Goal: Find specific fact: Find specific fact

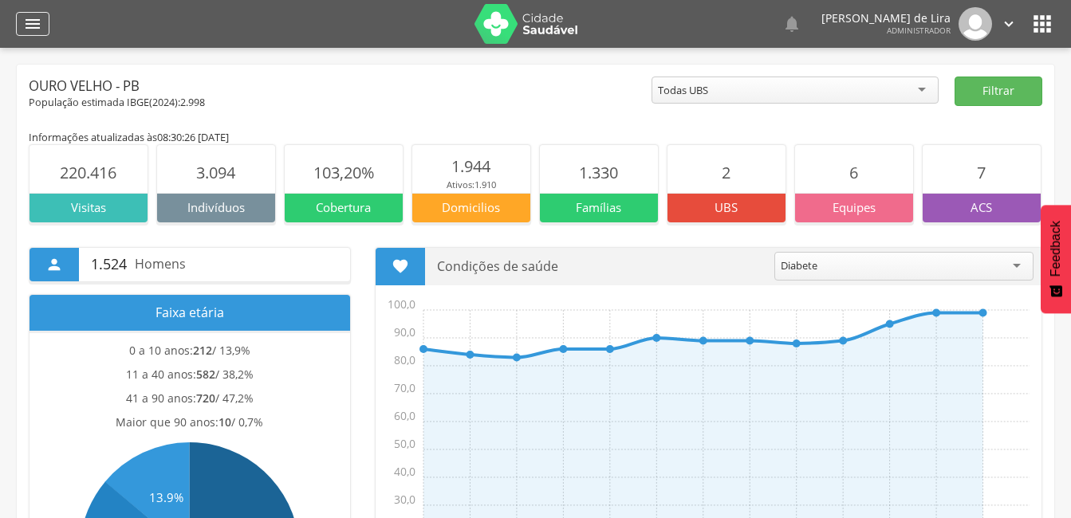
click at [44, 27] on div "" at bounding box center [32, 24] width 33 height 24
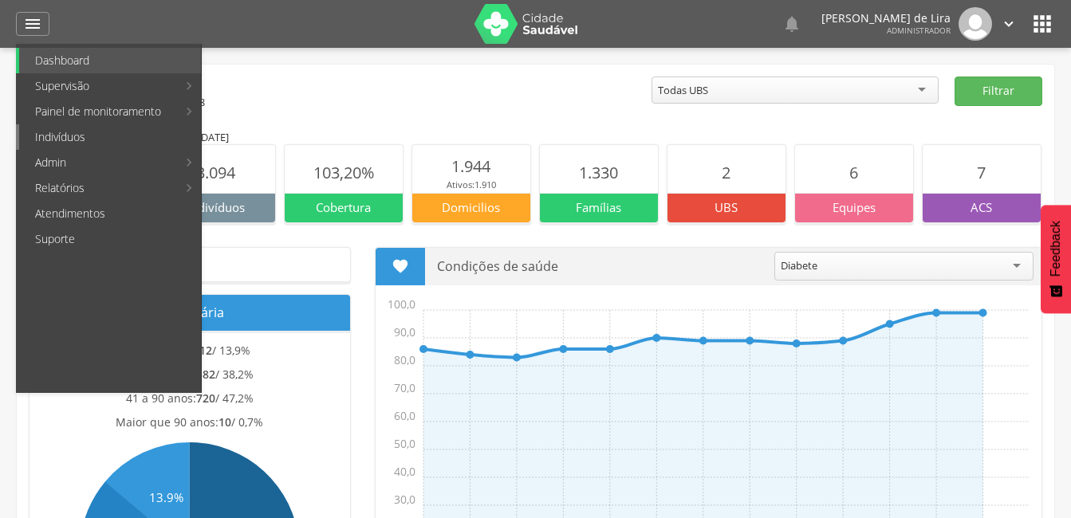
click at [61, 135] on link "Indivíduos" at bounding box center [110, 137] width 182 height 26
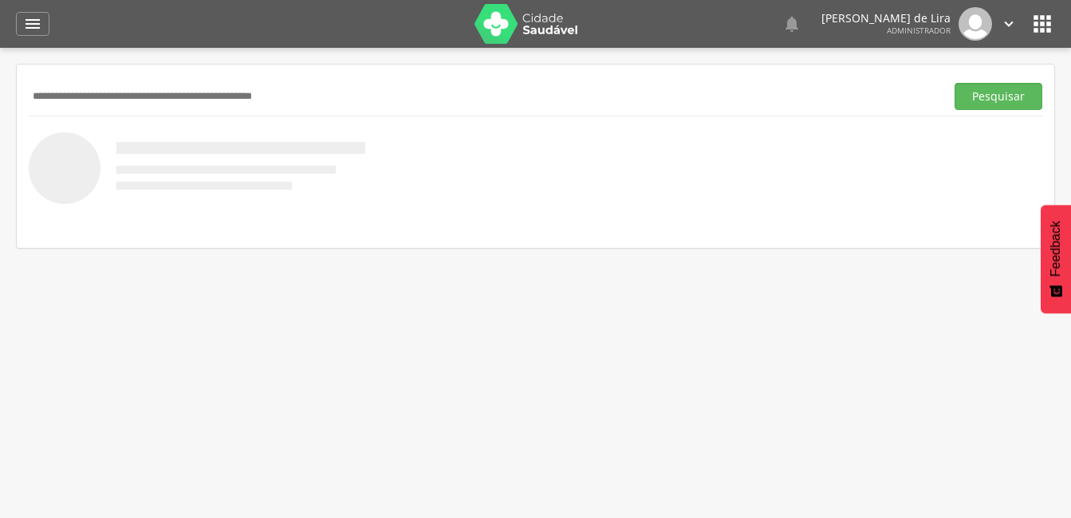
click at [48, 96] on input "text" at bounding box center [484, 96] width 910 height 27
type input "**********"
click at [1013, 100] on button "Pesquisar" at bounding box center [998, 96] width 88 height 27
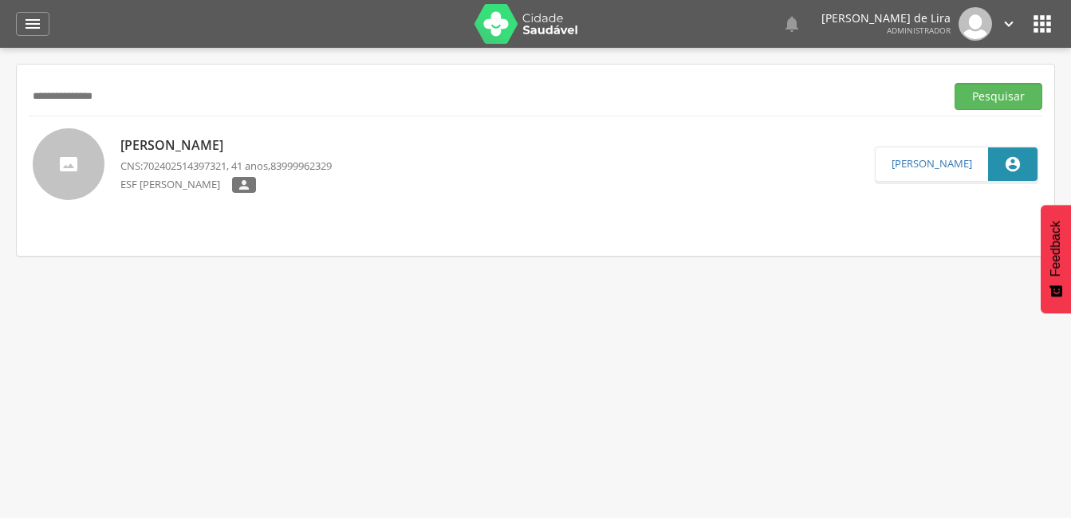
click at [163, 146] on p "[PERSON_NAME]" at bounding box center [225, 145] width 211 height 18
type input "**********"
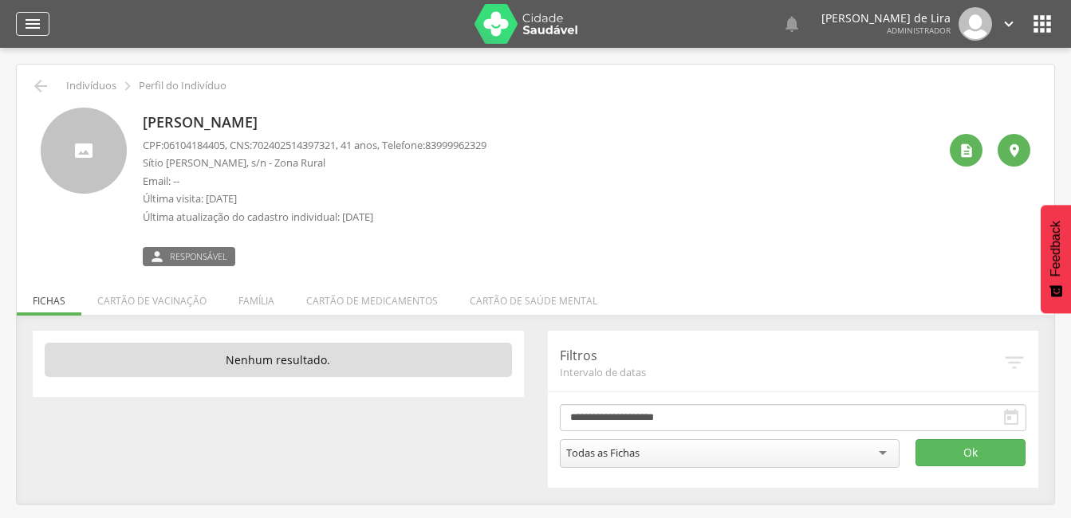
click at [42, 24] on div "" at bounding box center [32, 24] width 33 height 24
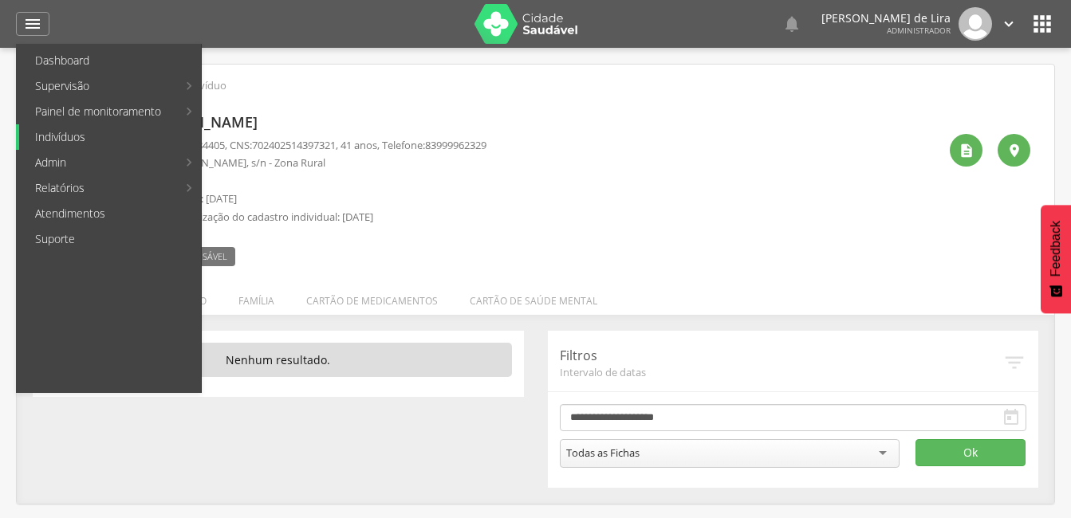
click at [97, 140] on link "Indivíduos" at bounding box center [110, 137] width 182 height 26
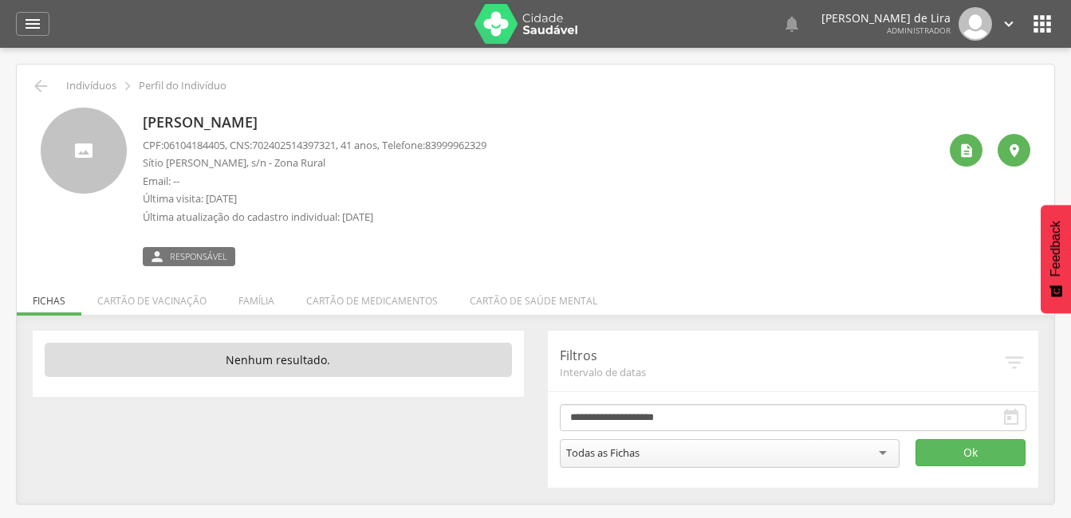
drag, startPoint x: 429, startPoint y: 120, endPoint x: 140, endPoint y: 120, distance: 288.7
click at [140, 120] on div "[PERSON_NAME] CPF: 06104184405 , CNS: [PHONE_NUMBER] , 41 anos, Telefone: 83999…" at bounding box center [536, 187] width 990 height 159
copy p "[PERSON_NAME]"
drag, startPoint x: 230, startPoint y: 144, endPoint x: 166, endPoint y: 146, distance: 64.6
click at [166, 146] on span "06104184405" at bounding box center [193, 145] width 61 height 14
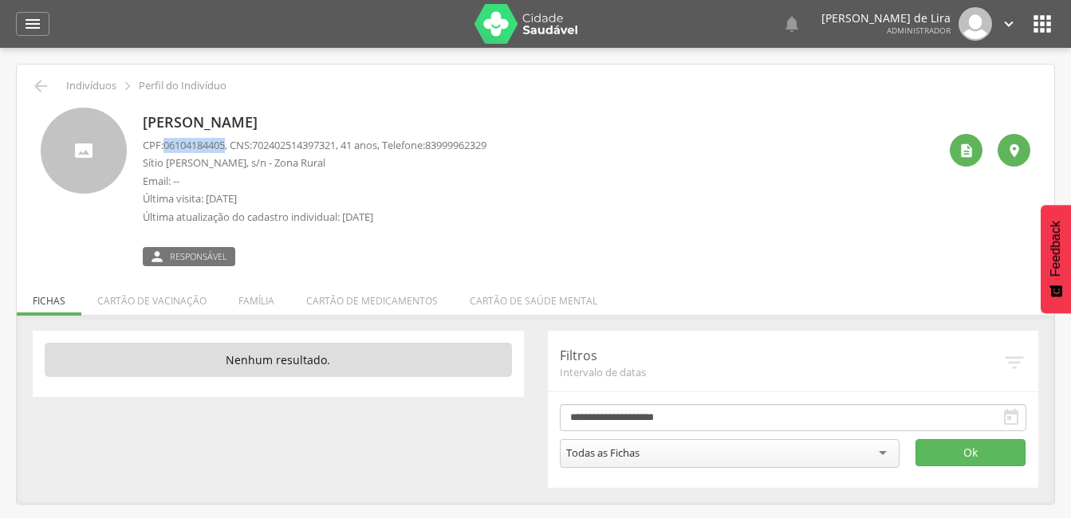
copy span "06104184405"
drag, startPoint x: 213, startPoint y: 162, endPoint x: 144, endPoint y: 156, distance: 69.6
click at [144, 156] on p "Sítio [PERSON_NAME], s/n - Zona Rural" at bounding box center [315, 162] width 344 height 15
click at [165, 167] on p "Sítio [PERSON_NAME], s/n - Zona Rural" at bounding box center [315, 162] width 344 height 15
drag, startPoint x: 164, startPoint y: 164, endPoint x: 217, endPoint y: 164, distance: 52.6
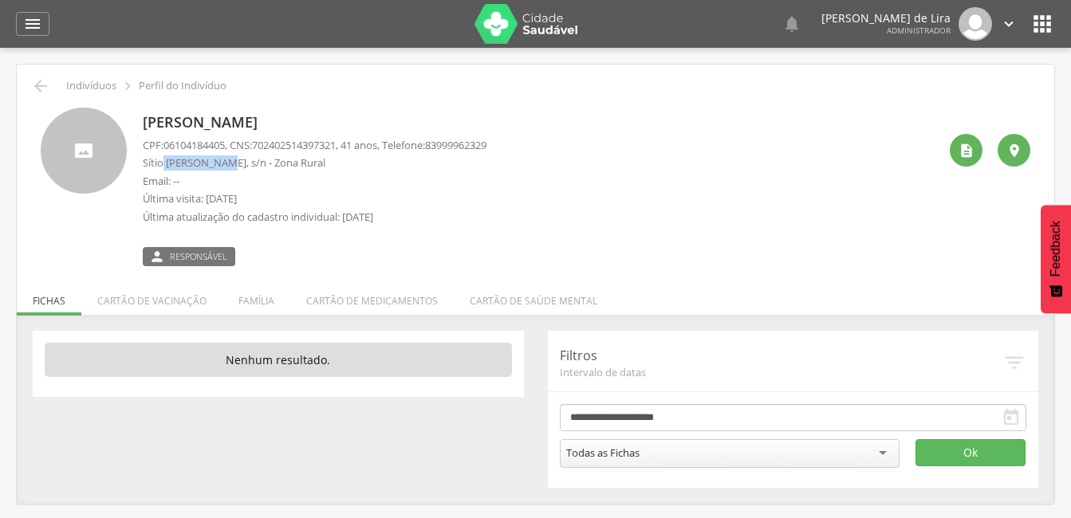
click at [217, 164] on p "Sítio [PERSON_NAME], s/n - Zona Rural" at bounding box center [315, 162] width 344 height 15
drag, startPoint x: 217, startPoint y: 164, endPoint x: 197, endPoint y: 167, distance: 20.2
copy p "[PERSON_NAME],"
click at [25, 15] on icon "" at bounding box center [32, 23] width 19 height 19
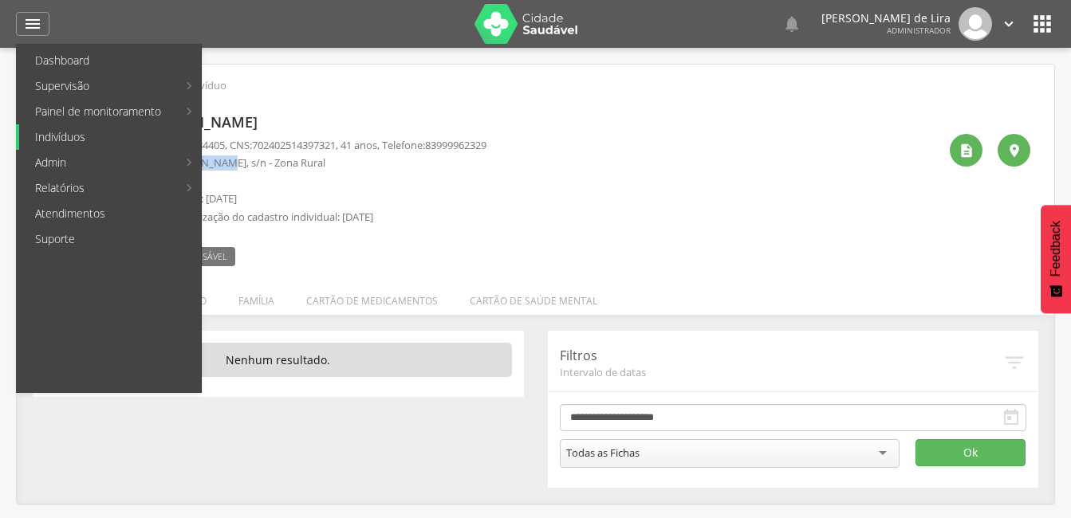
click at [86, 145] on link "Indivíduos" at bounding box center [110, 137] width 182 height 26
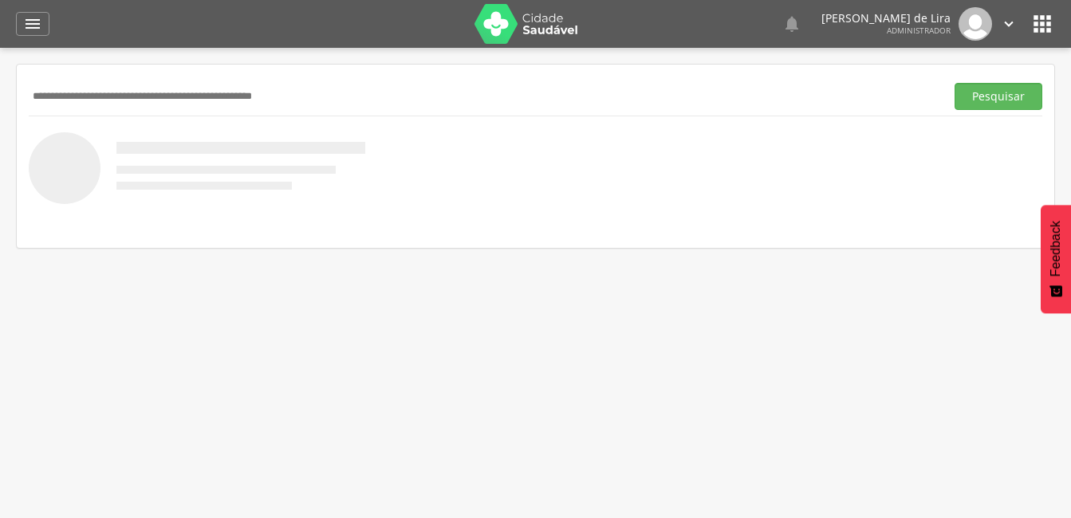
click at [126, 92] on input "text" at bounding box center [484, 96] width 910 height 27
type input "**********"
click at [1021, 94] on button "Pesquisar" at bounding box center [998, 96] width 88 height 27
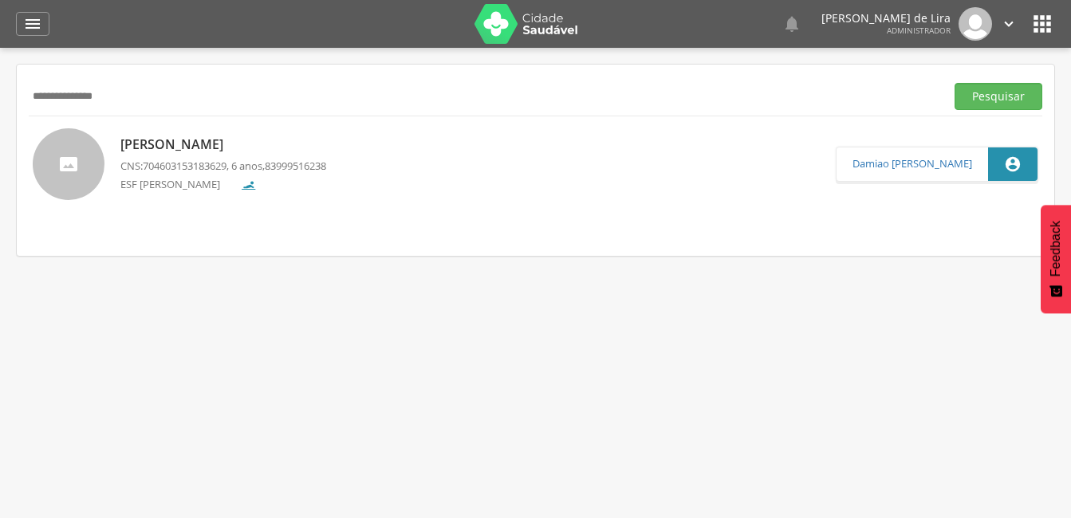
click at [157, 144] on p "[PERSON_NAME]" at bounding box center [223, 145] width 206 height 18
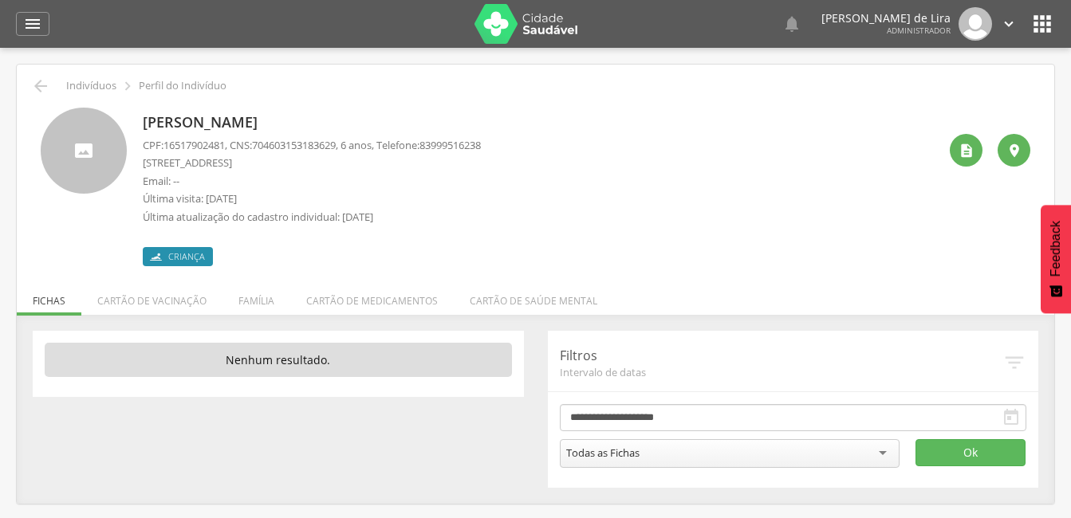
drag, startPoint x: 320, startPoint y: 120, endPoint x: 143, endPoint y: 118, distance: 177.0
click at [143, 118] on p "[PERSON_NAME]" at bounding box center [312, 122] width 338 height 21
copy p "[PERSON_NAME]"
drag, startPoint x: 229, startPoint y: 144, endPoint x: 168, endPoint y: 139, distance: 60.8
click at [168, 139] on span "16517902481" at bounding box center [193, 145] width 61 height 14
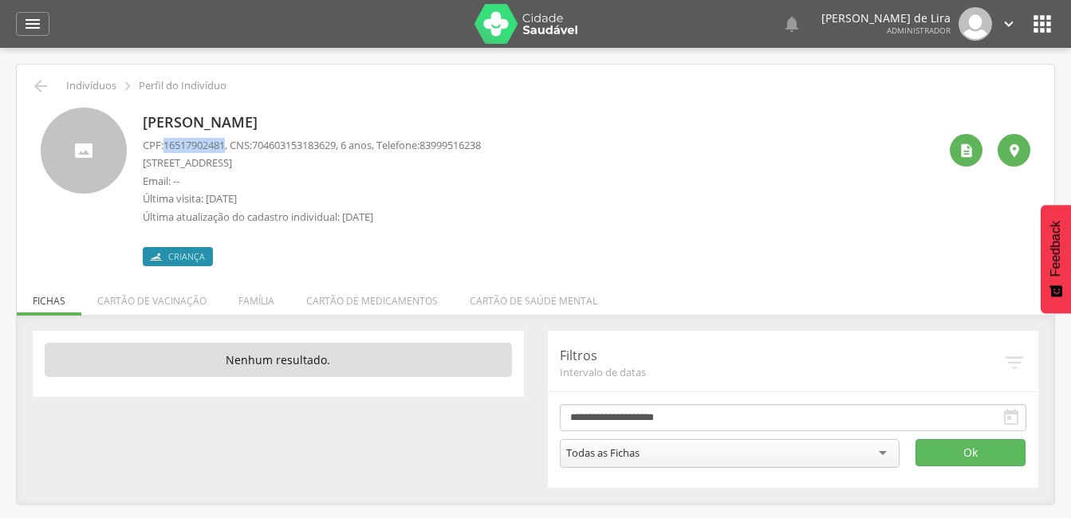
copy span "16517902481"
drag, startPoint x: 349, startPoint y: 143, endPoint x: 262, endPoint y: 140, distance: 87.0
click at [262, 140] on span "704603153183629" at bounding box center [294, 145] width 84 height 14
copy span "704603153183629"
drag, startPoint x: 211, startPoint y: 163, endPoint x: 161, endPoint y: 162, distance: 49.4
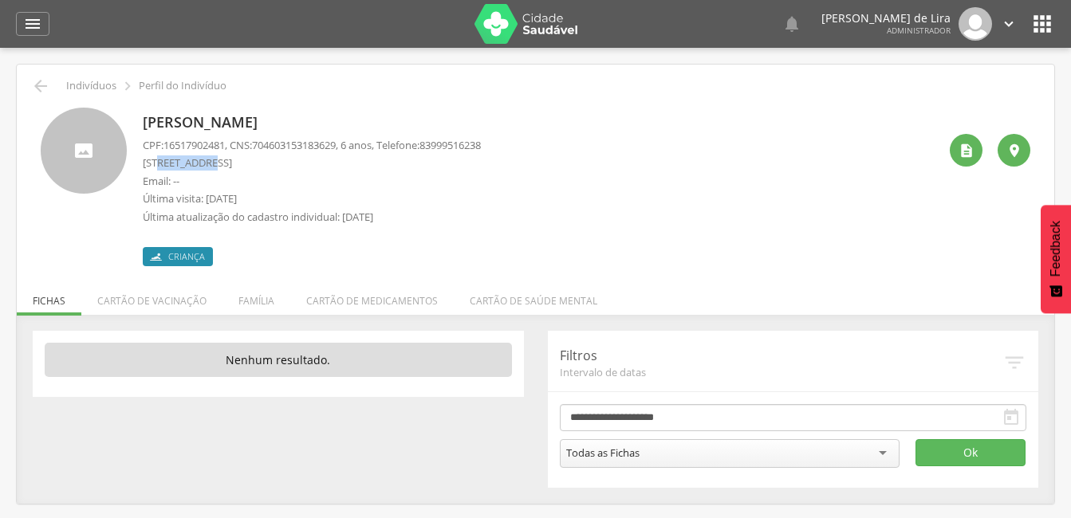
click at [161, 162] on p "[STREET_ADDRESS]" at bounding box center [312, 162] width 338 height 15
copy p "Projetada"
click at [38, 19] on icon "" at bounding box center [32, 23] width 19 height 19
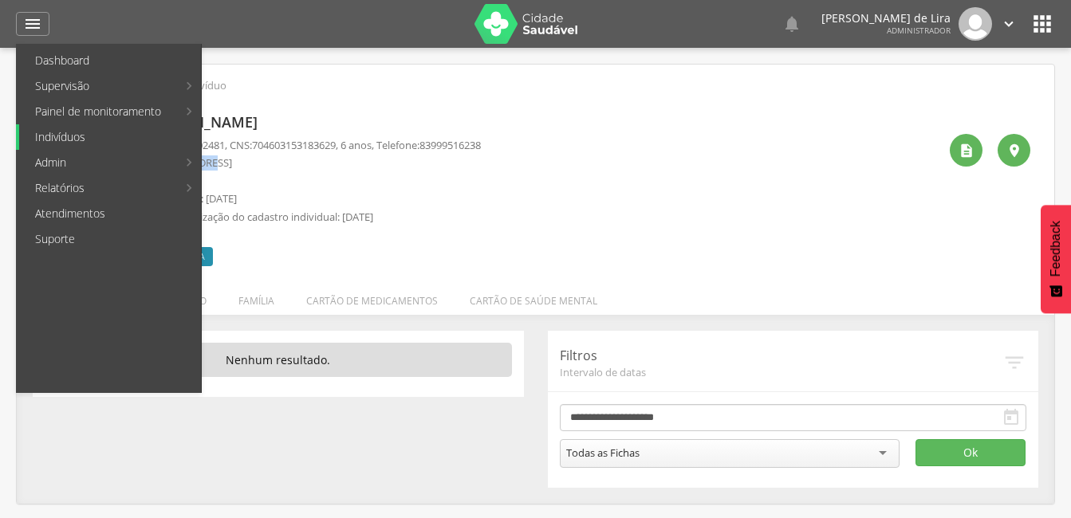
click at [57, 134] on link "Indivíduos" at bounding box center [110, 137] width 182 height 26
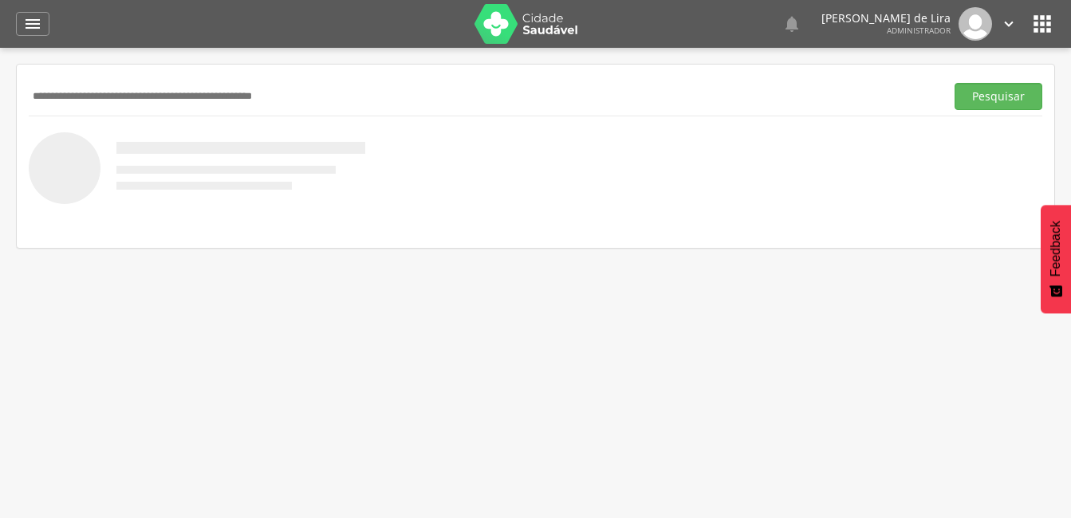
click at [73, 96] on input "text" at bounding box center [484, 96] width 910 height 27
type input "**********"
click at [1015, 92] on button "Pesquisar" at bounding box center [998, 96] width 88 height 27
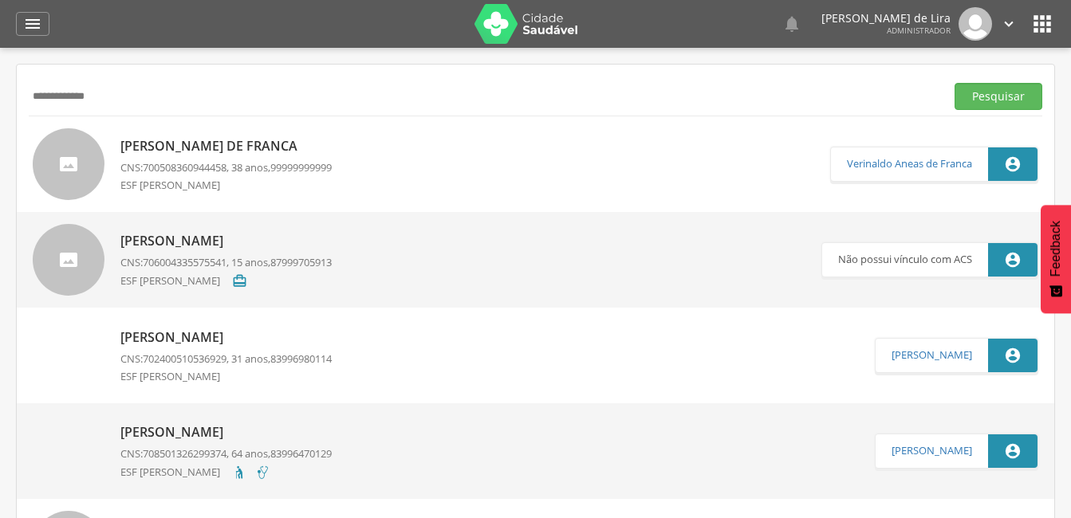
click at [183, 147] on p "[PERSON_NAME] de Franca" at bounding box center [225, 146] width 211 height 18
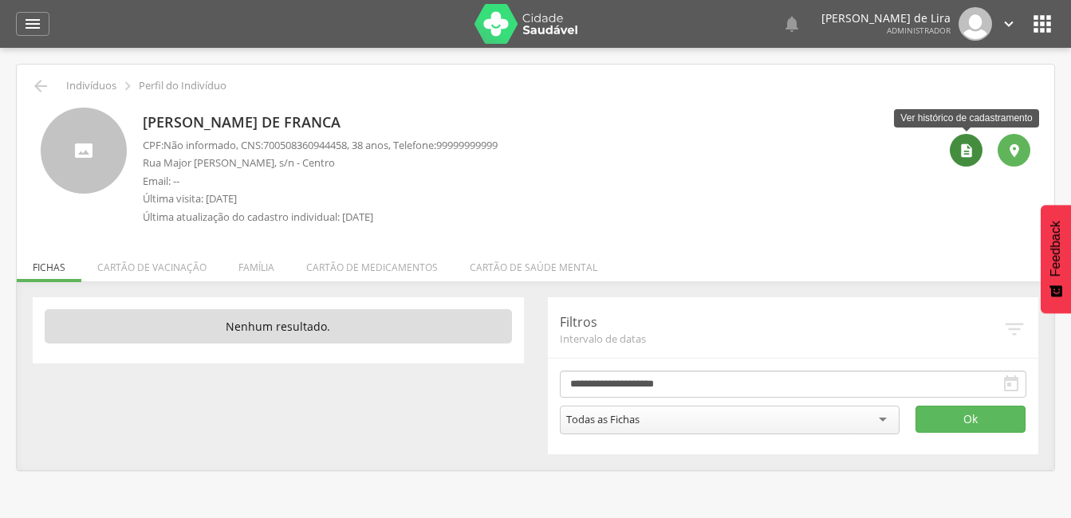
click at [969, 154] on icon "" at bounding box center [966, 151] width 16 height 16
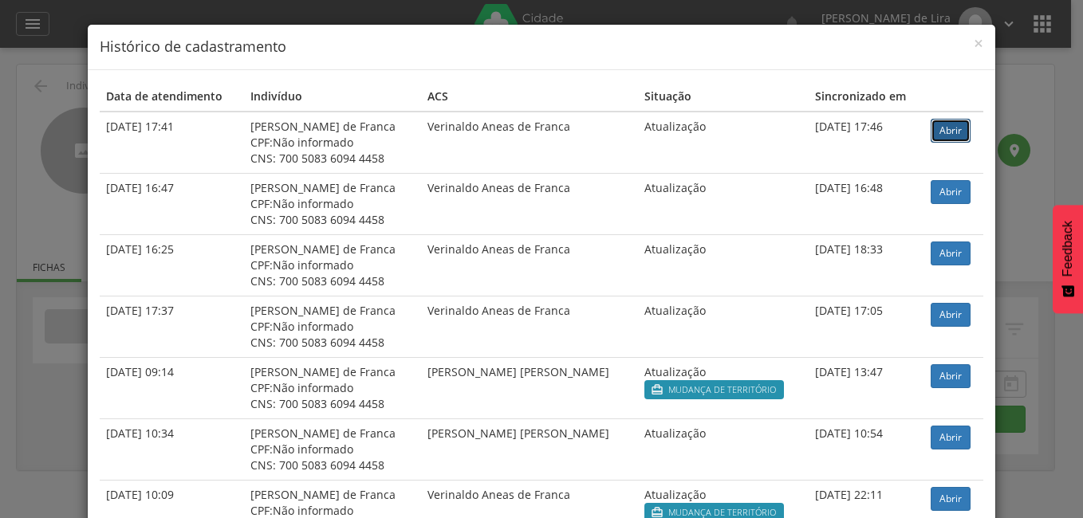
click at [936, 136] on link "Abrir" at bounding box center [951, 131] width 40 height 24
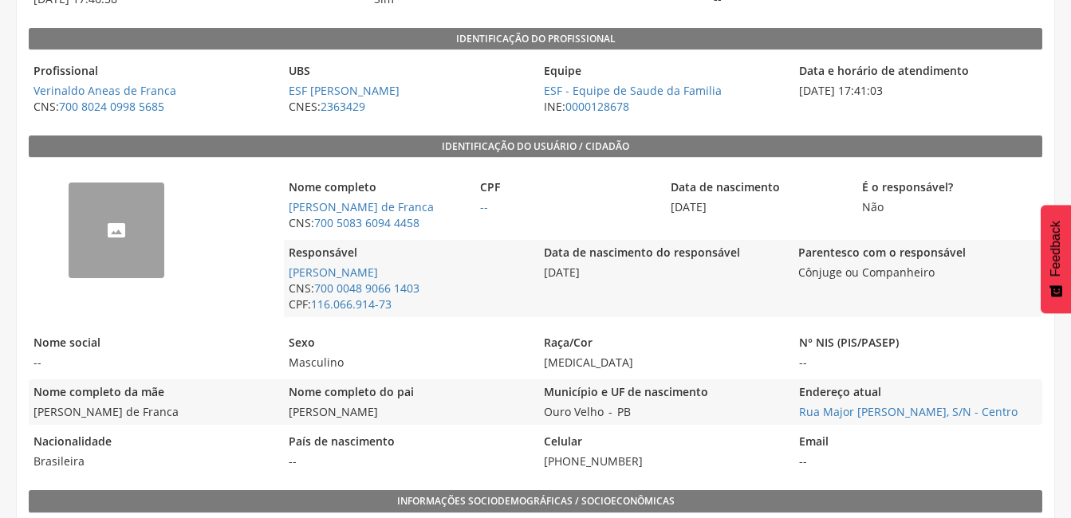
scroll to position [319, 0]
